Goal: Transaction & Acquisition: Purchase product/service

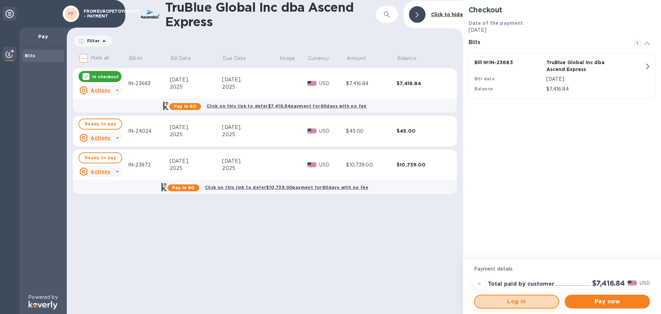
click at [536, 299] on span "Log in" at bounding box center [516, 301] width 73 height 8
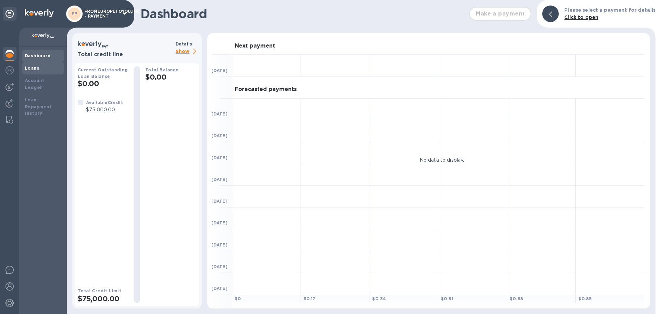
click at [31, 66] on b "Loans" at bounding box center [32, 67] width 14 height 5
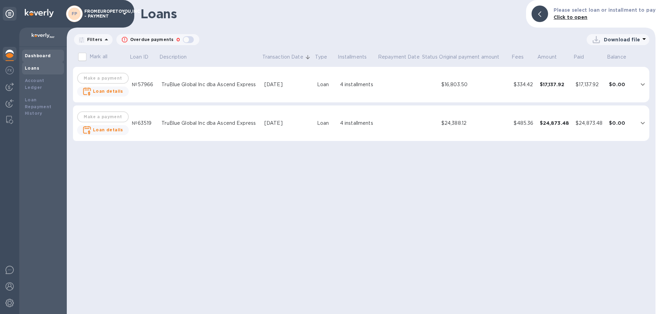
click at [42, 50] on div "Dashboard" at bounding box center [43, 56] width 42 height 12
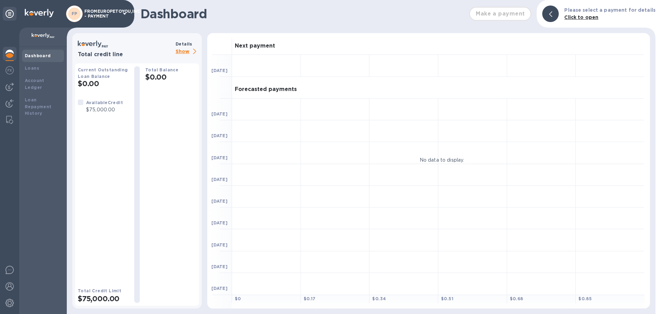
click at [7, 58] on div at bounding box center [10, 54] width 14 height 15
click at [11, 86] on img at bounding box center [10, 87] width 8 height 8
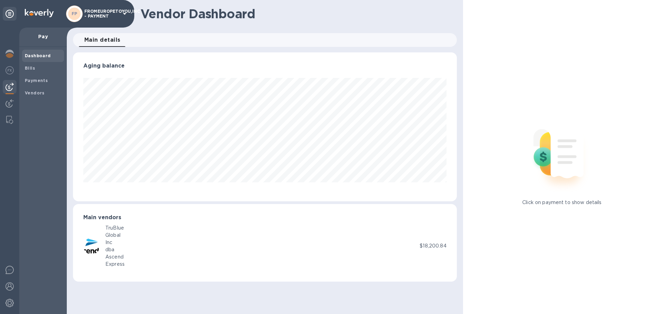
scroll to position [149, 384]
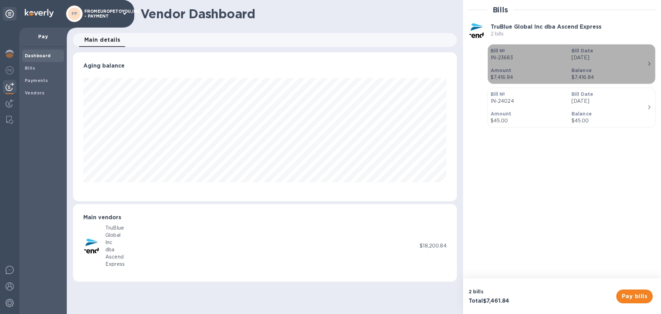
click at [603, 78] on p "$7,416.84" at bounding box center [608, 77] width 75 height 7
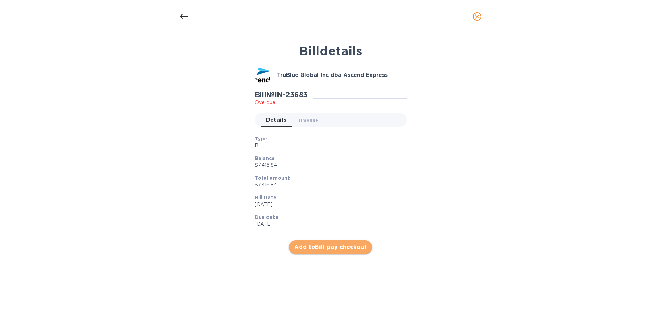
click at [345, 247] on span "Add to Bill pay checkout" at bounding box center [330, 247] width 73 height 8
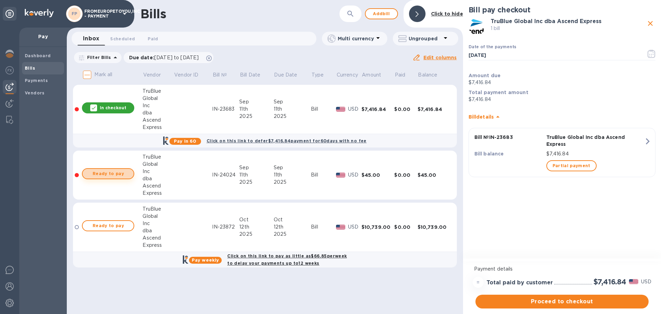
click at [113, 178] on button "Ready to pay" at bounding box center [108, 173] width 52 height 11
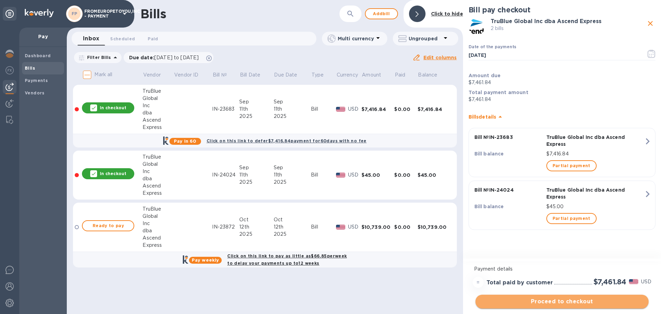
click at [576, 303] on span "Proceed to checkout" at bounding box center [562, 301] width 162 height 8
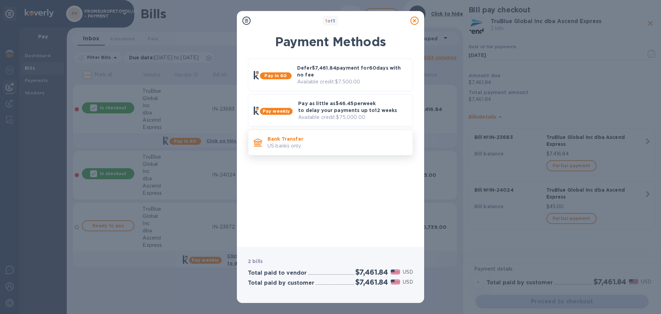
click at [326, 141] on p "Bank Transfer" at bounding box center [337, 138] width 140 height 7
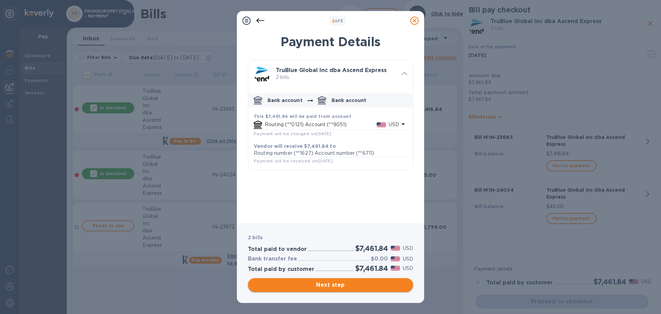
click at [343, 284] on span "Next step" at bounding box center [330, 285] width 154 height 8
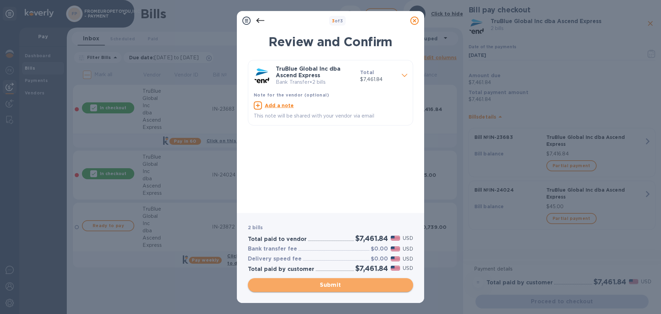
click at [344, 284] on span "Submit" at bounding box center [330, 285] width 154 height 8
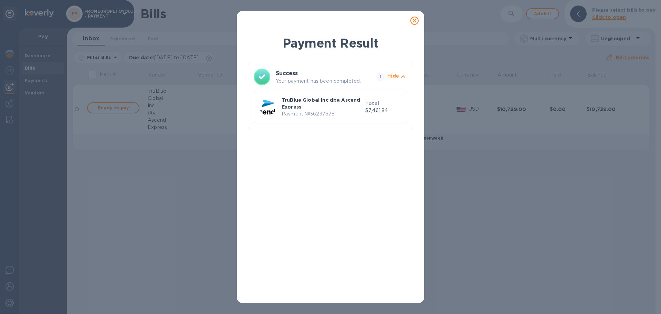
click at [415, 21] on icon at bounding box center [414, 21] width 8 height 8
